Goal: Communication & Community: Answer question/provide support

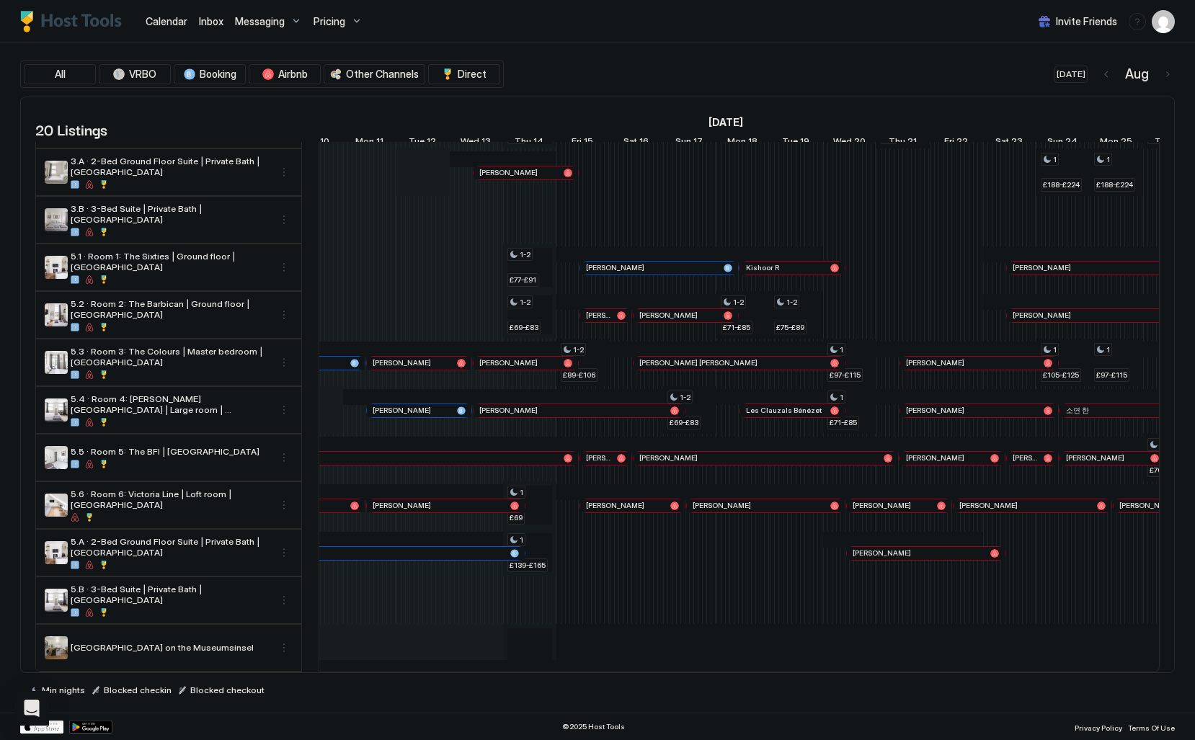
scroll to position [433, 0]
click at [219, 19] on span "Inbox" at bounding box center [211, 21] width 25 height 12
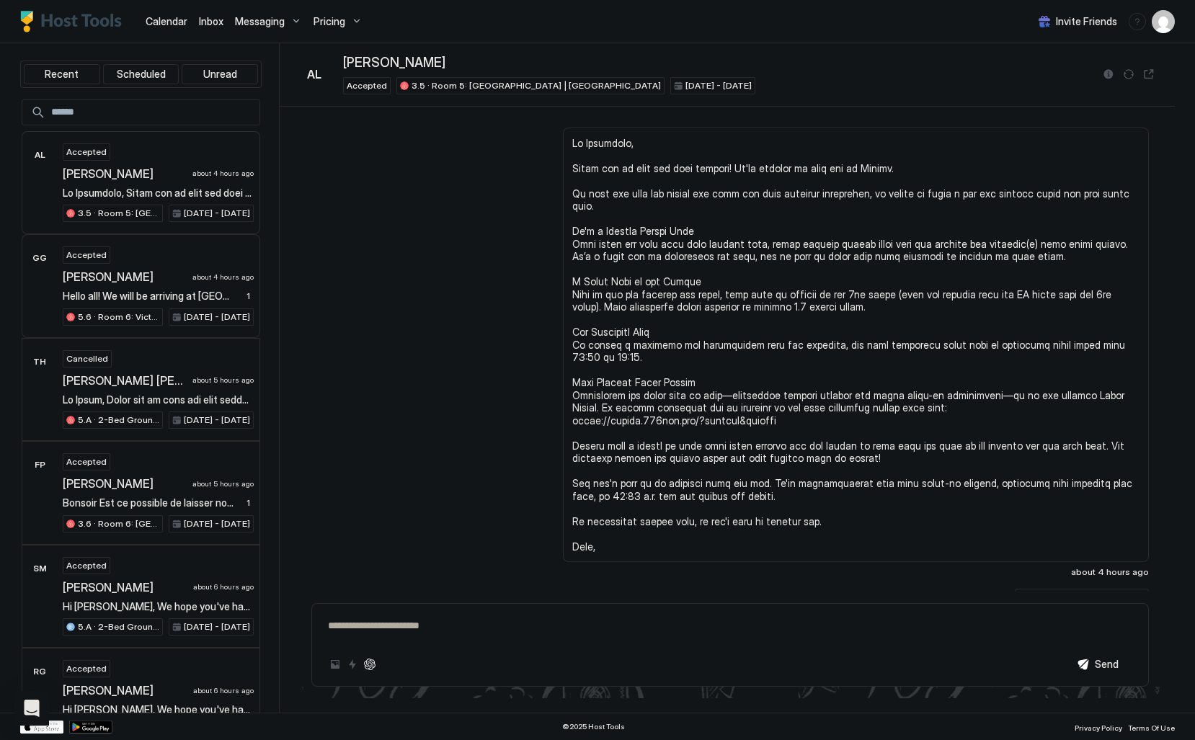
click at [198, 281] on div "[PERSON_NAME] about 4 hours ago" at bounding box center [158, 277] width 191 height 14
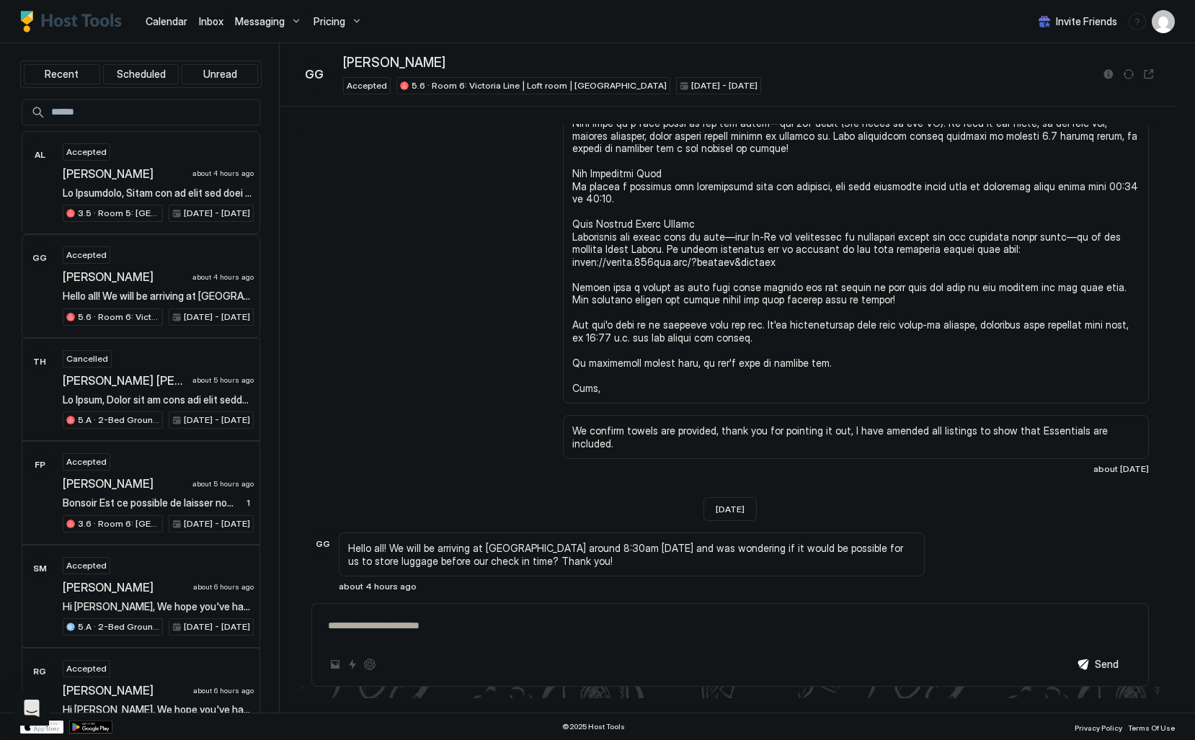
click at [223, 178] on div "[PERSON_NAME] about 4 hours ago" at bounding box center [158, 173] width 191 height 14
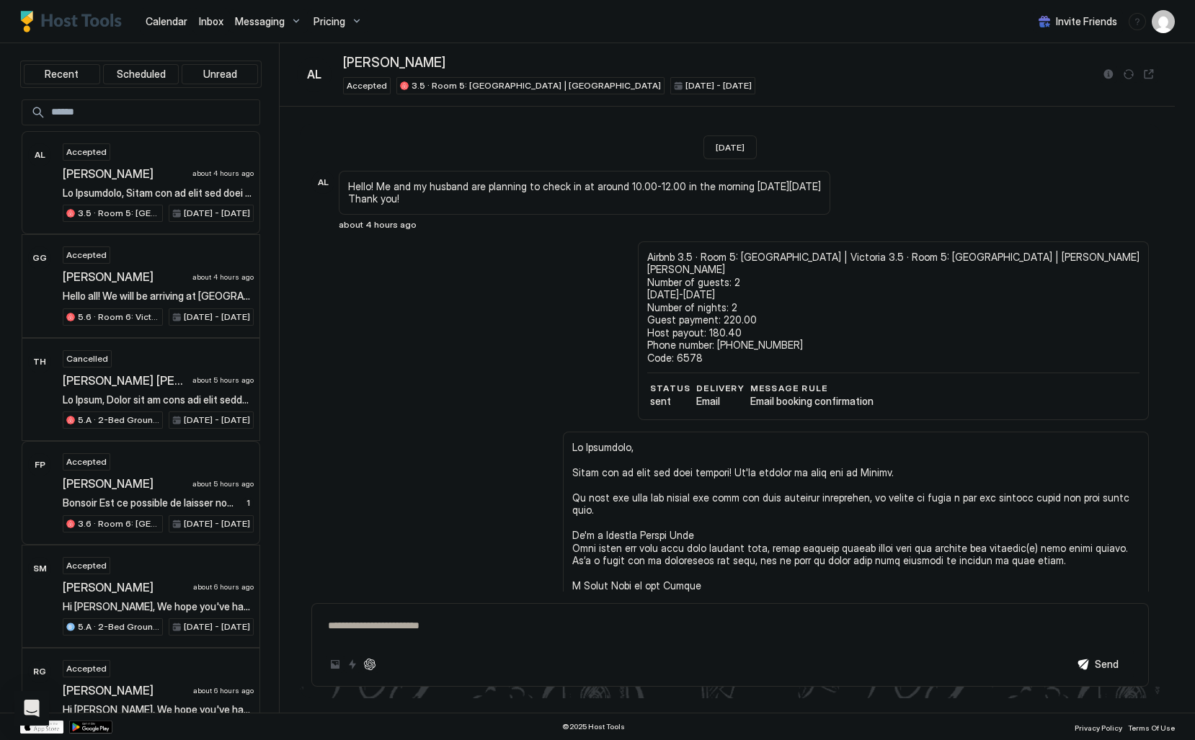
click at [208, 466] on div "Accepted [PERSON_NAME] about 5 hours ago Bonsoir Est ce possible de laisser nos…" at bounding box center [158, 492] width 191 height 79
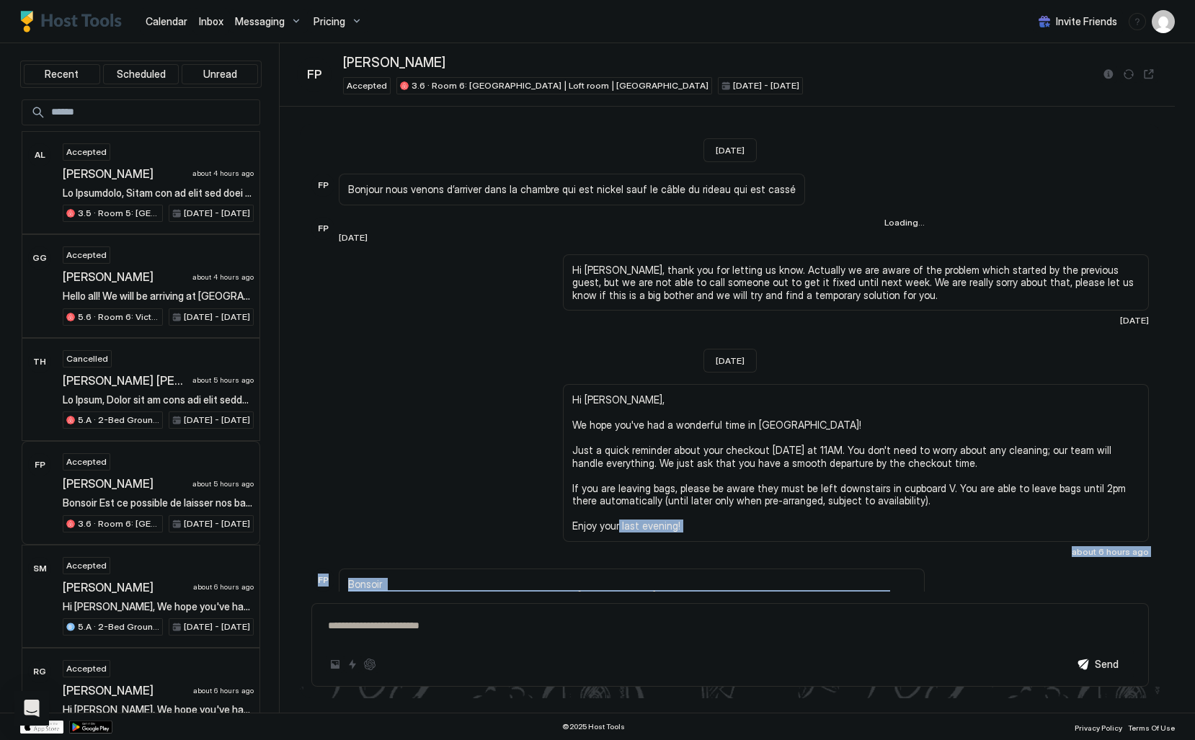
drag, startPoint x: 846, startPoint y: 531, endPoint x: 814, endPoint y: 468, distance: 70.3
click at [812, 481] on div "Hi [PERSON_NAME], We hope you've had a wonderful time in [GEOGRAPHIC_DATA]! Jus…" at bounding box center [856, 470] width 586 height 173
drag, startPoint x: 812, startPoint y: 486, endPoint x: 882, endPoint y: 552, distance: 96.3
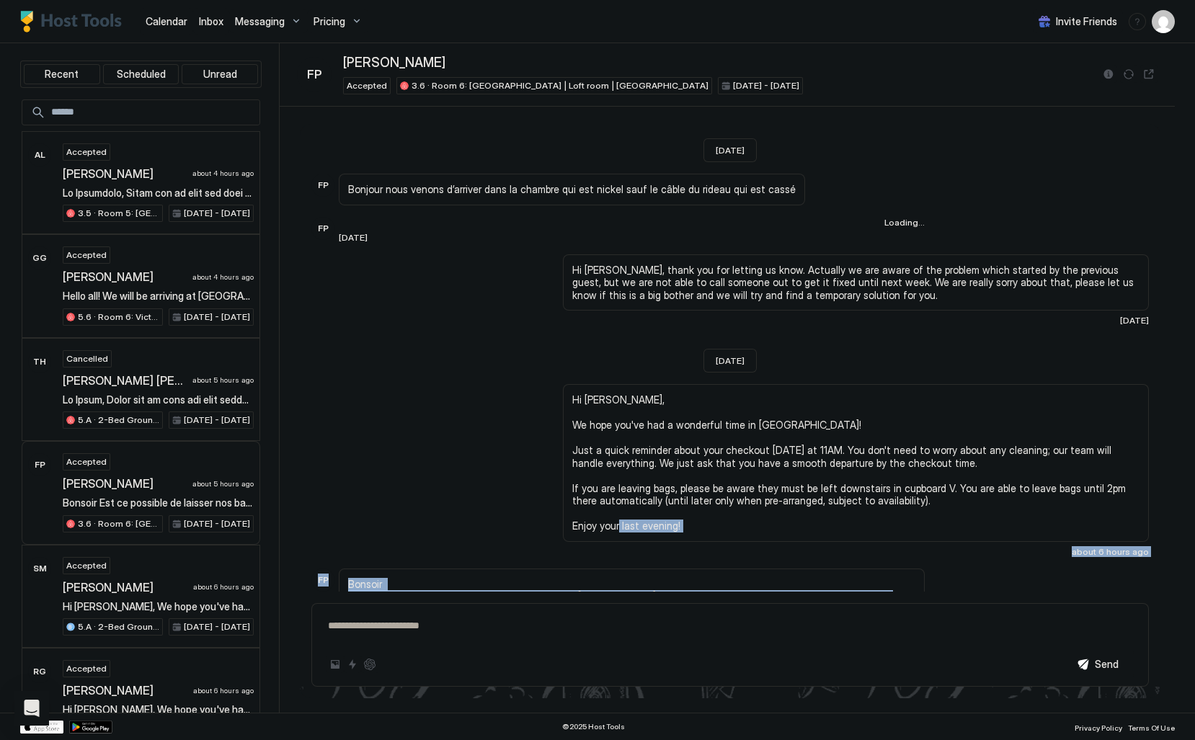
copy div "about 6 hours ago FP Bonsoir Est ce possible de laisser nos bagages plus tard ?…"
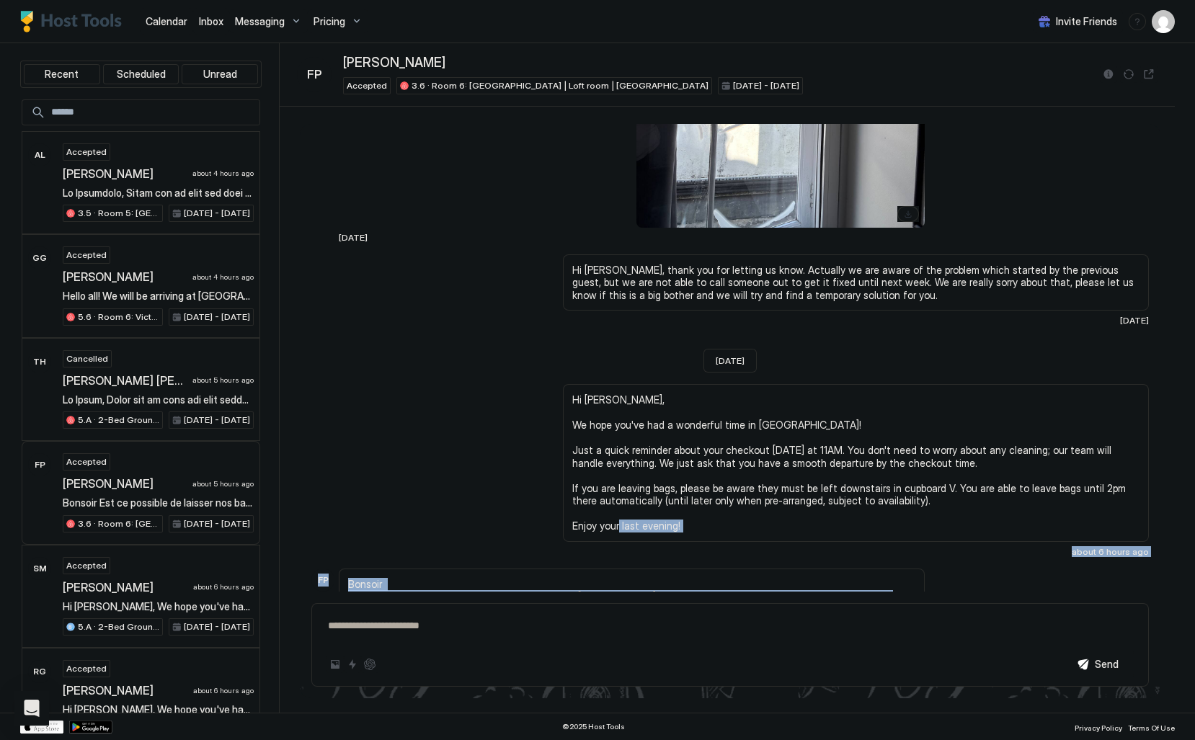
click at [960, 569] on div "FP Bonsoir Est ce possible de laisser nos bagages plus tard ? [PERSON_NAME] sac…" at bounding box center [729, 605] width 837 height 72
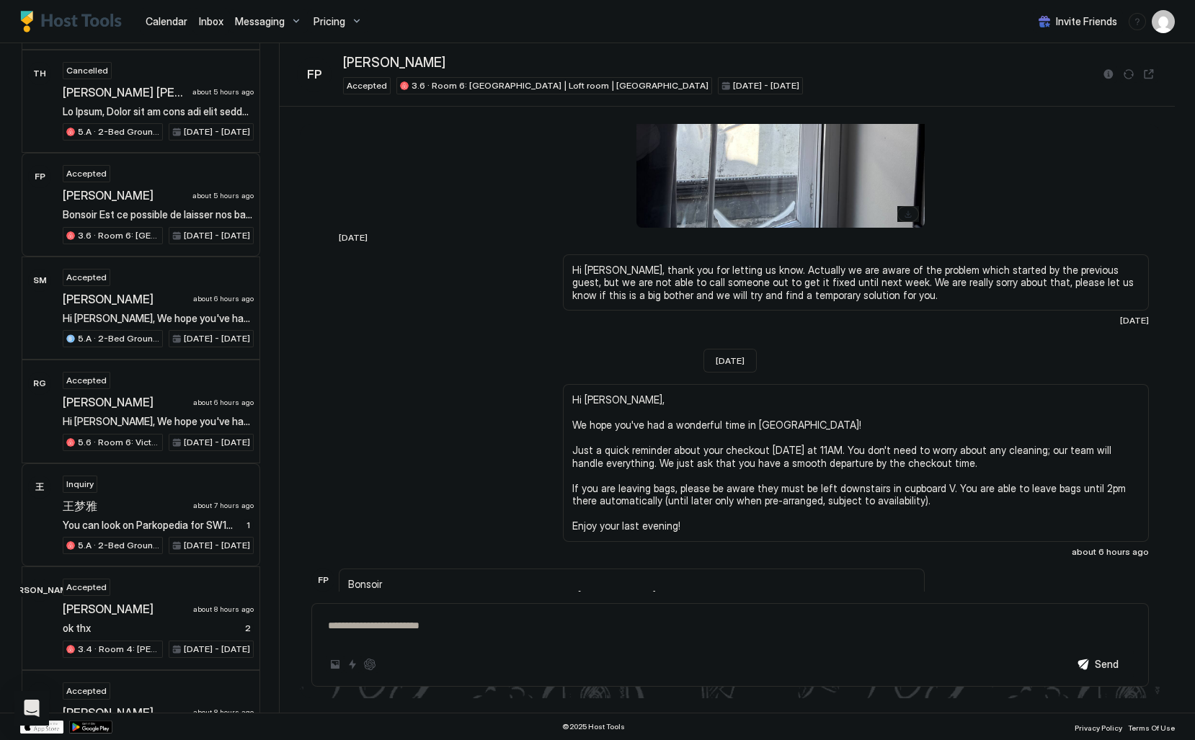
click at [208, 501] on span "about 7 hours ago" at bounding box center [223, 505] width 61 height 9
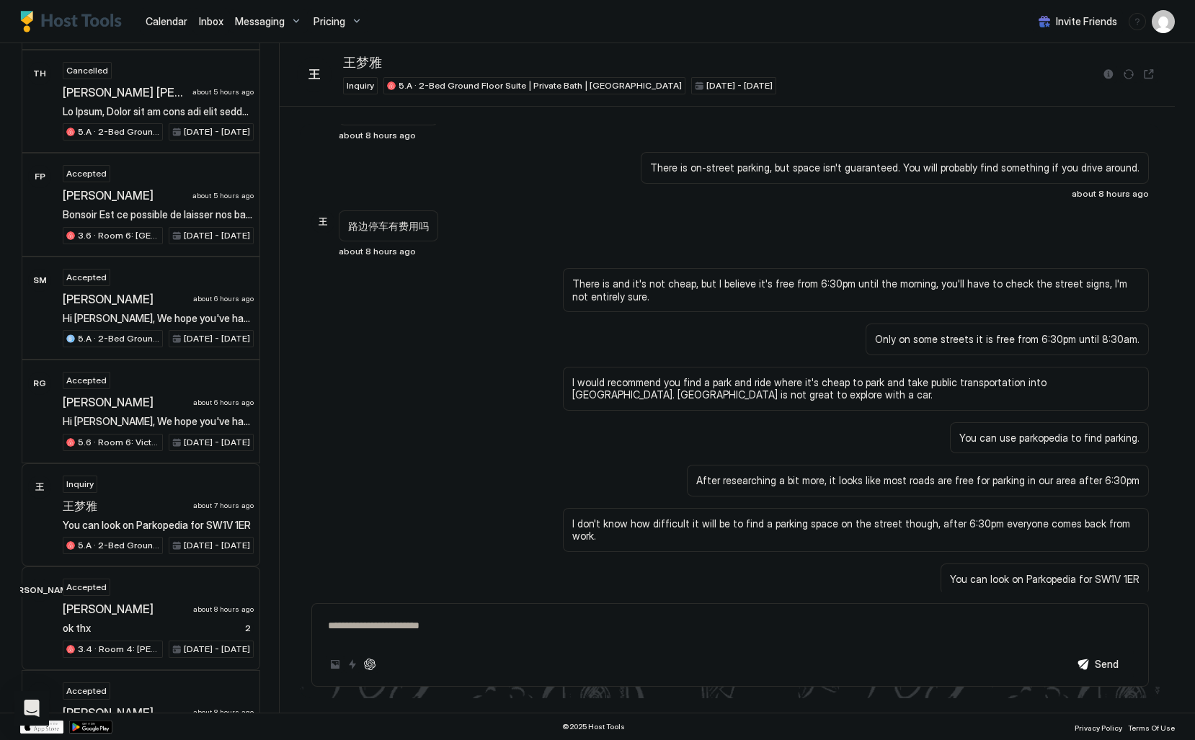
click at [218, 606] on span "about 8 hours ago" at bounding box center [223, 609] width 61 height 9
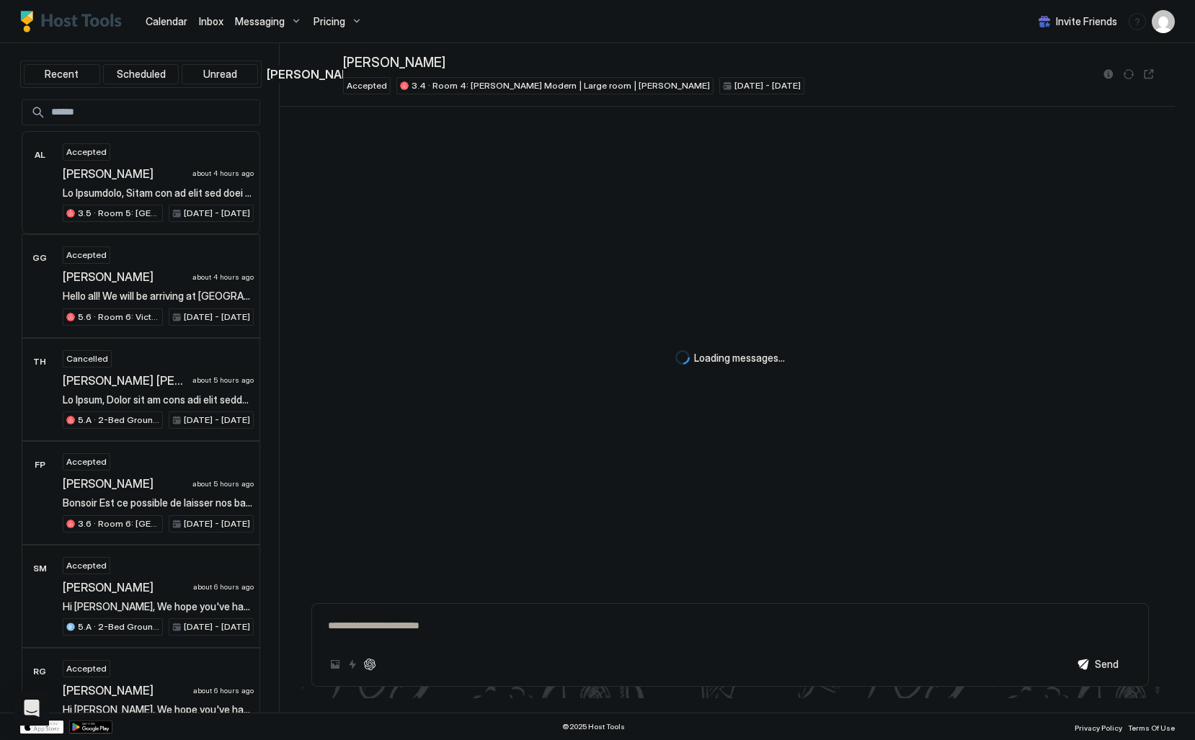
click at [154, 162] on div "Accepted [PERSON_NAME] about 4 hours ago 3.5 · Room 5: [GEOGRAPHIC_DATA] | [GEO…" at bounding box center [158, 182] width 191 height 79
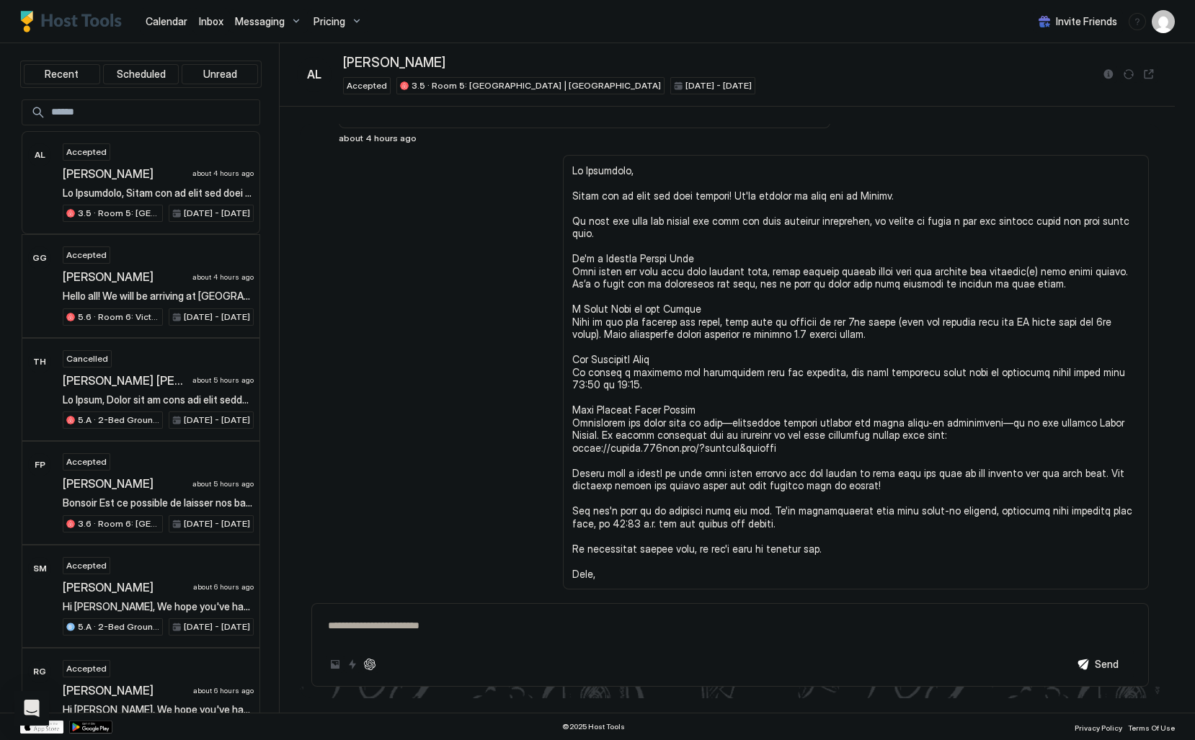
scroll to position [304, 0]
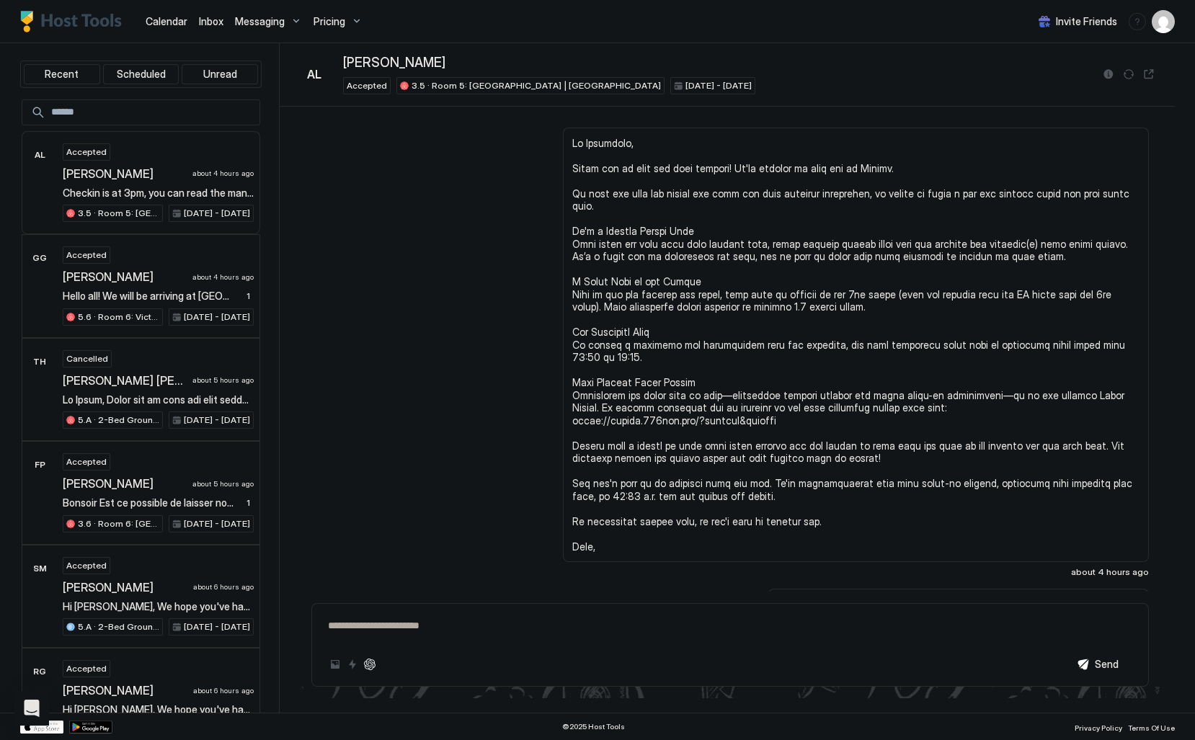
type textarea "*"
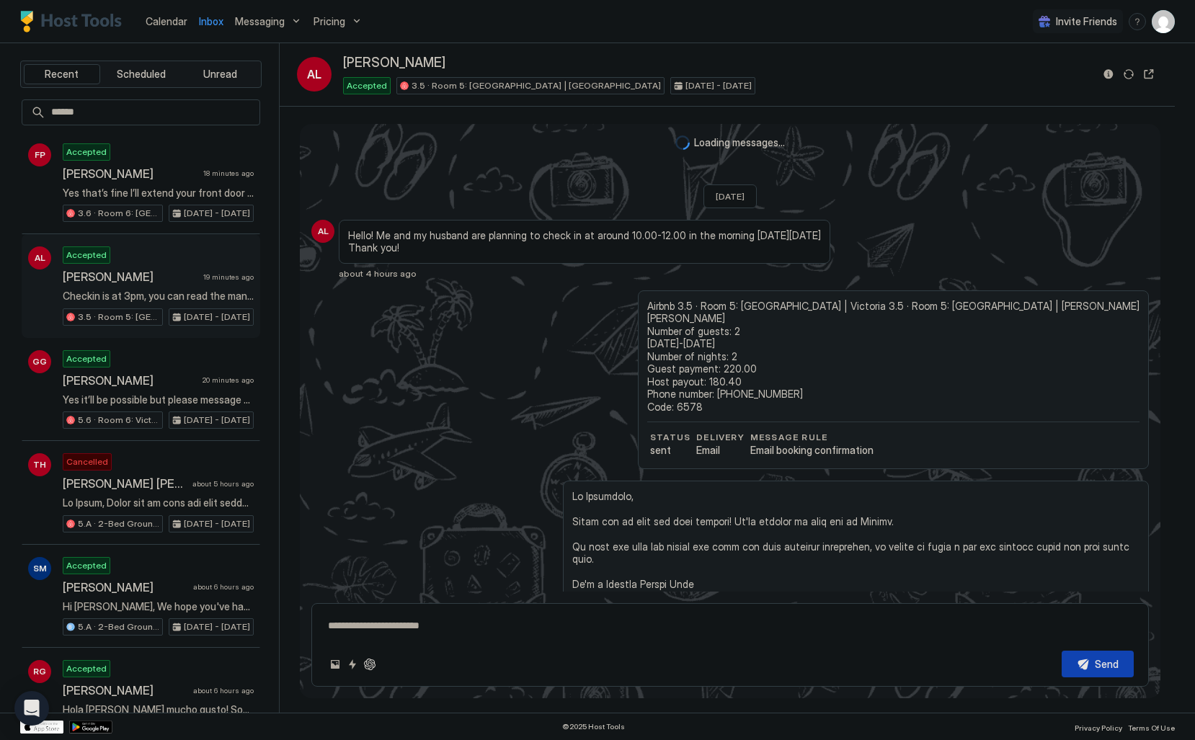
scroll to position [362, 0]
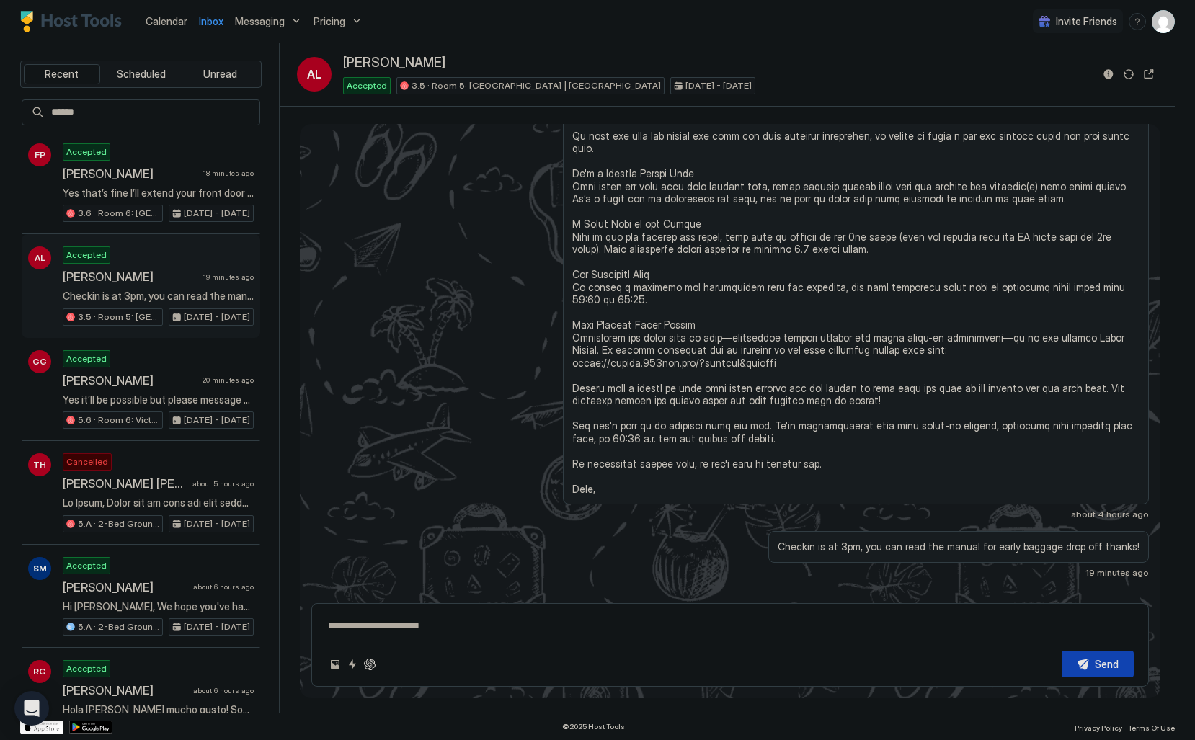
click at [408, 324] on div "about 4 hours ago" at bounding box center [729, 295] width 837 height 450
type textarea "*"
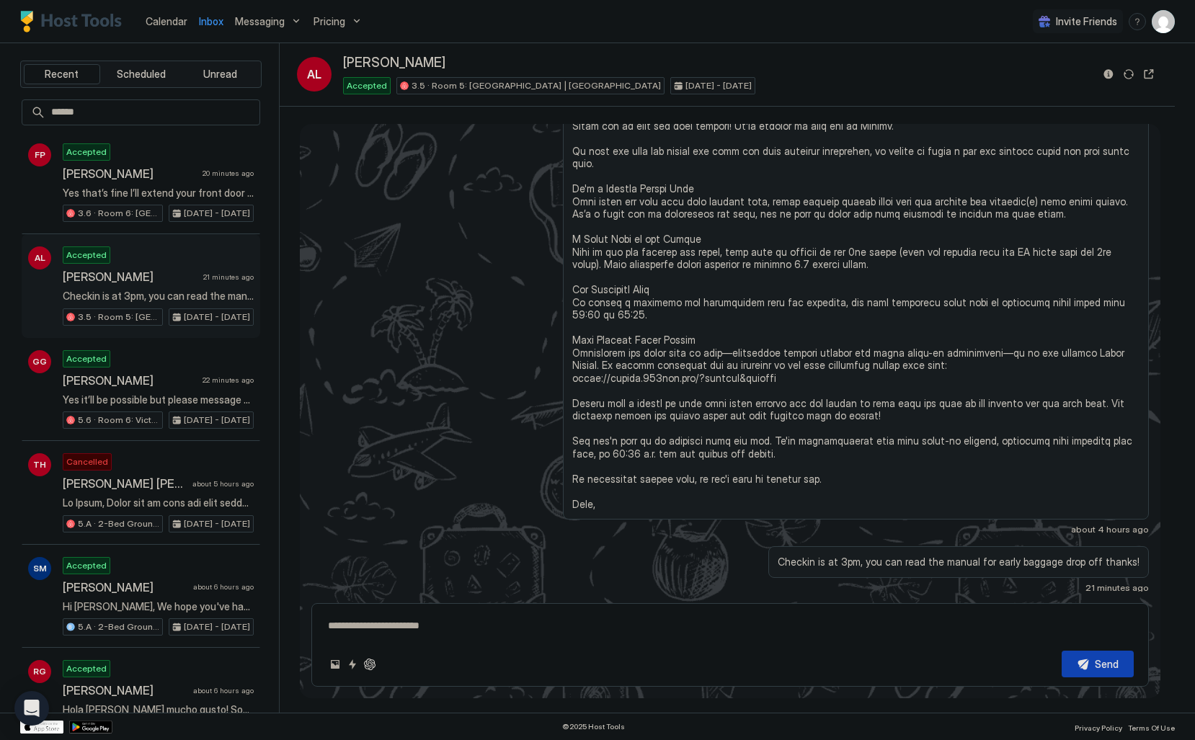
scroll to position [377, 0]
